Goal: Task Accomplishment & Management: Manage account settings

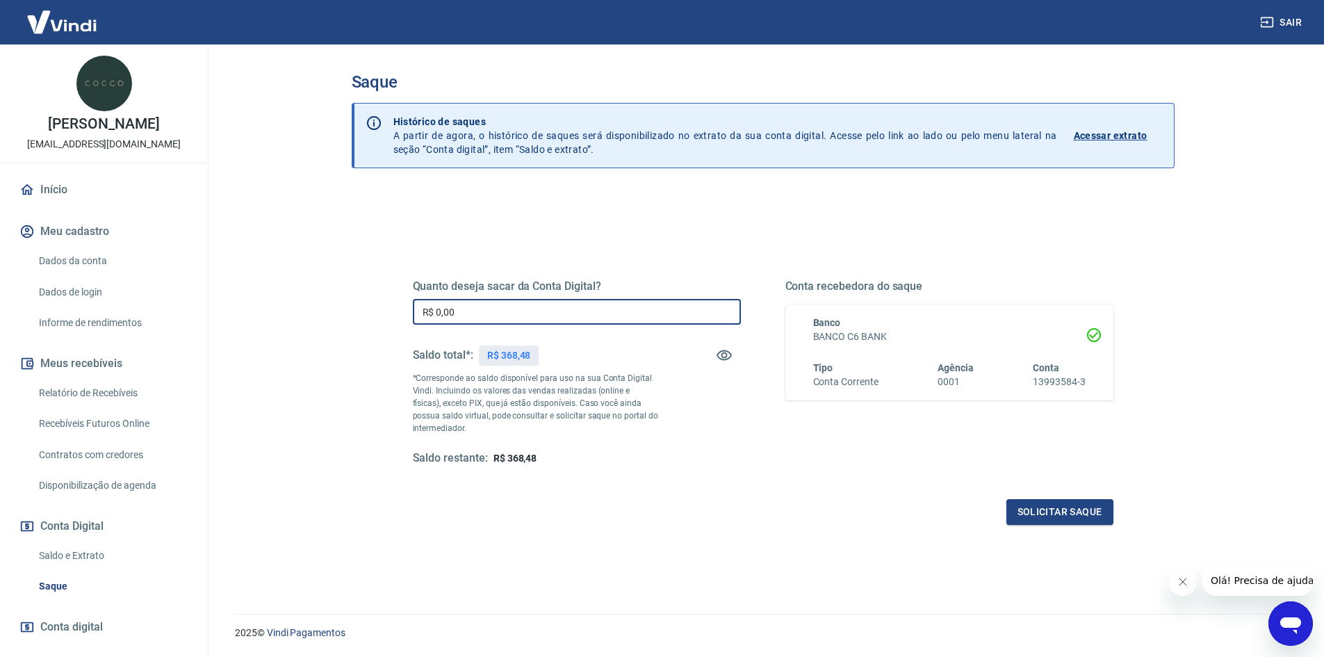
click at [528, 318] on input "R$ 0,00" at bounding box center [577, 312] width 328 height 26
type input "R$ 368,48"
click at [1085, 505] on button "Solicitar saque" at bounding box center [1059, 512] width 107 height 26
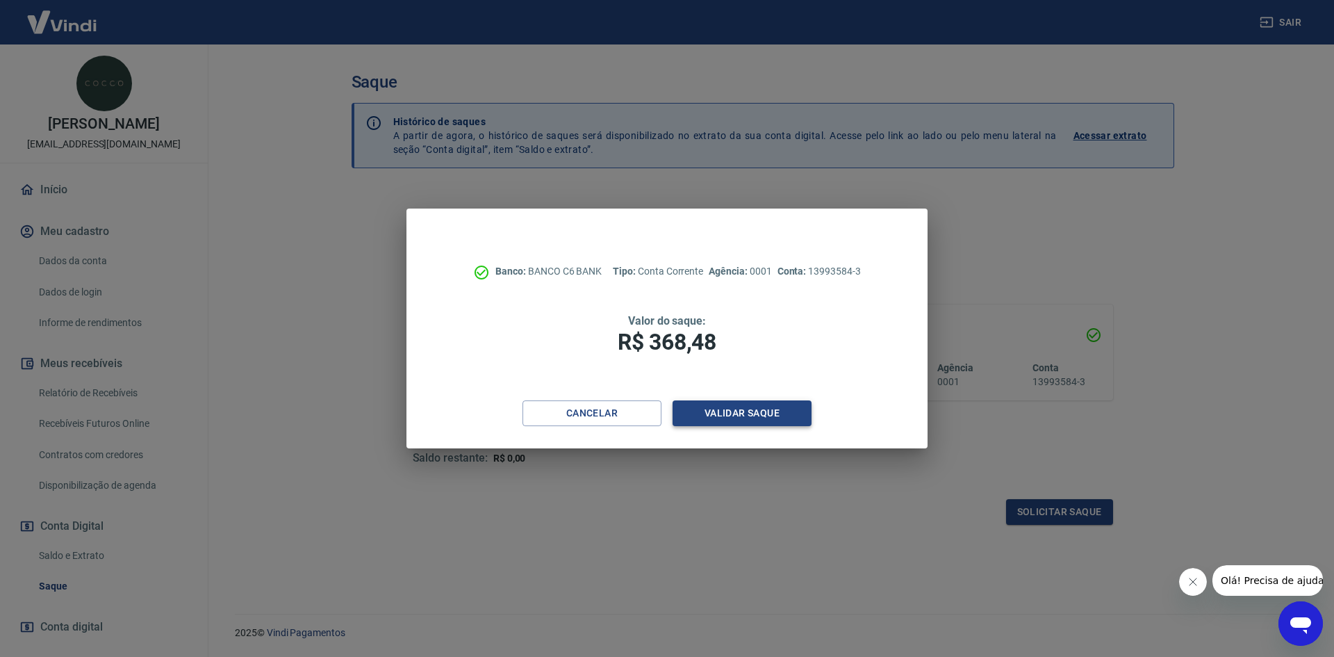
click at [739, 415] on button "Validar saque" at bounding box center [742, 413] width 139 height 26
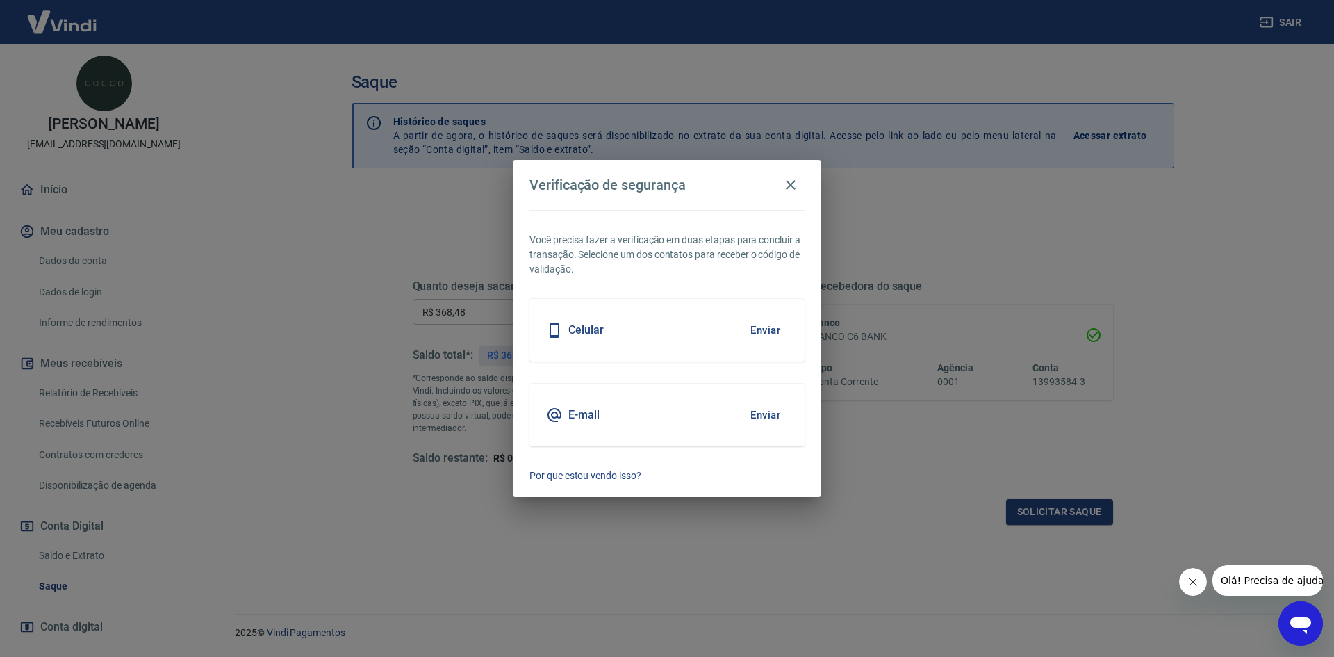
click at [623, 417] on div "E-mail Enviar" at bounding box center [667, 415] width 275 height 63
click at [775, 421] on button "Enviar" at bounding box center [765, 414] width 45 height 29
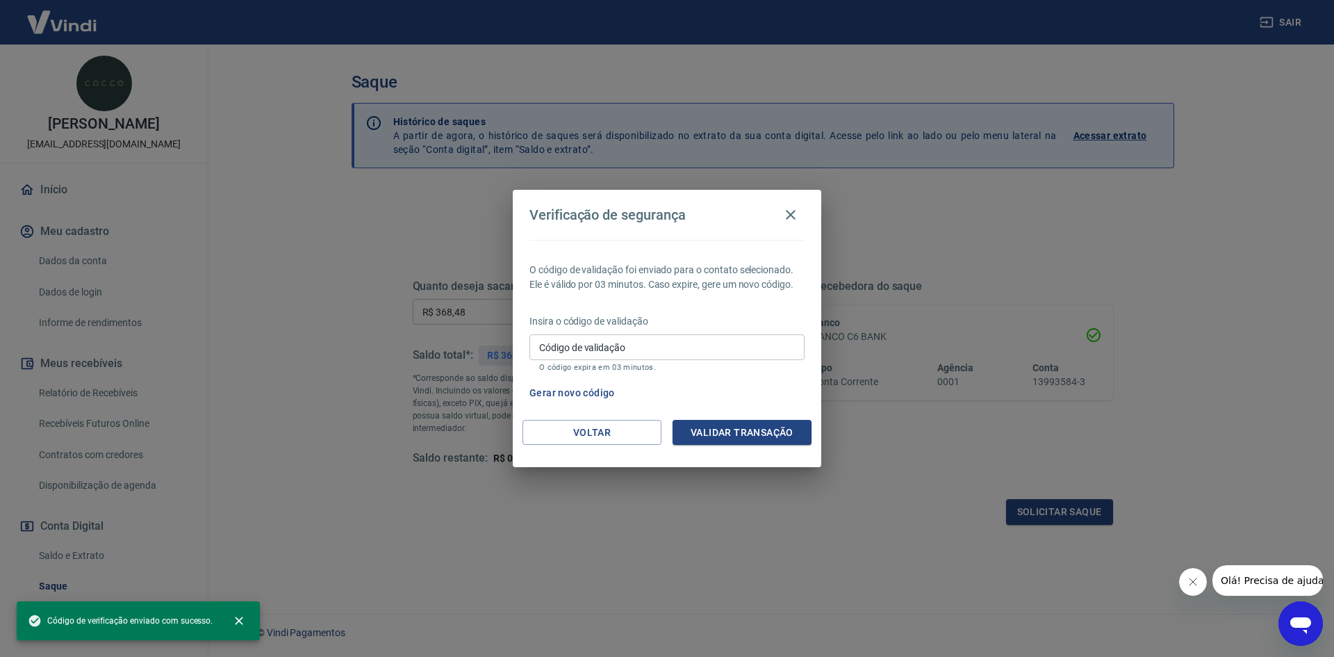
click at [752, 414] on div "O código de validação foi enviado para o contato selecionado. Ele é válido por …" at bounding box center [667, 330] width 309 height 180
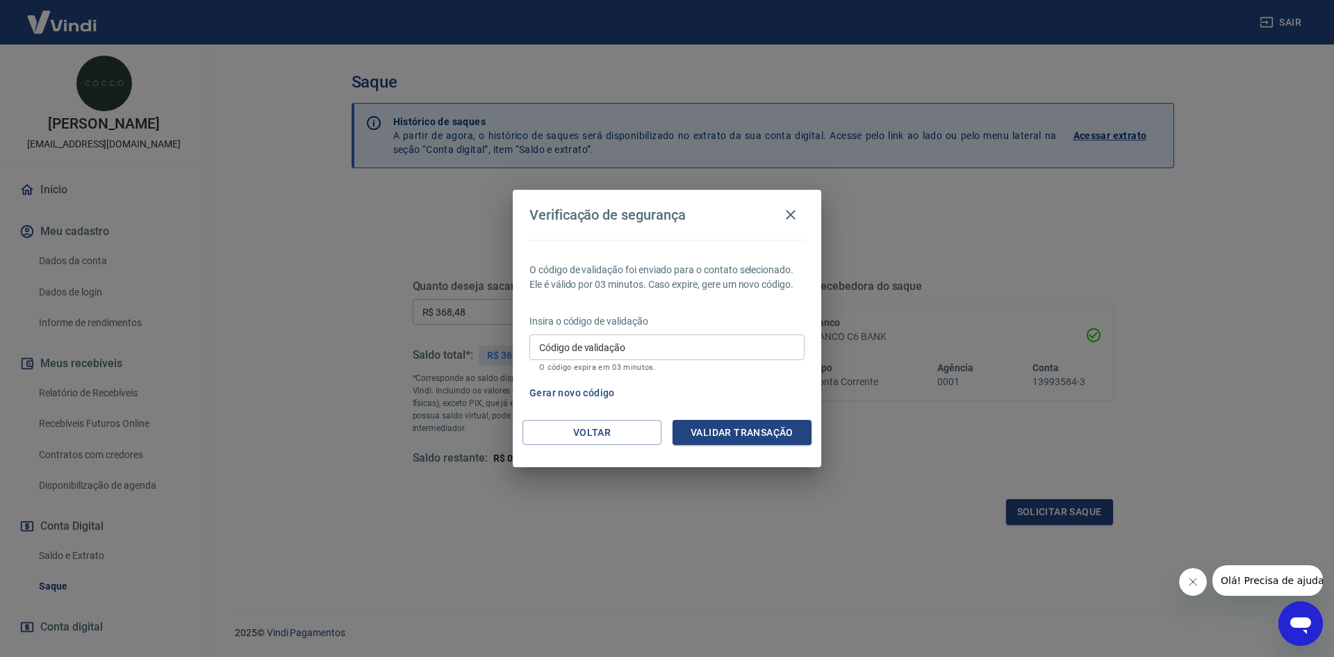
click at [663, 350] on input "Código de validação" at bounding box center [667, 347] width 275 height 26
type input "926489"
click at [758, 427] on button "Validar transação" at bounding box center [742, 433] width 139 height 26
